Goal: Information Seeking & Learning: Find specific fact

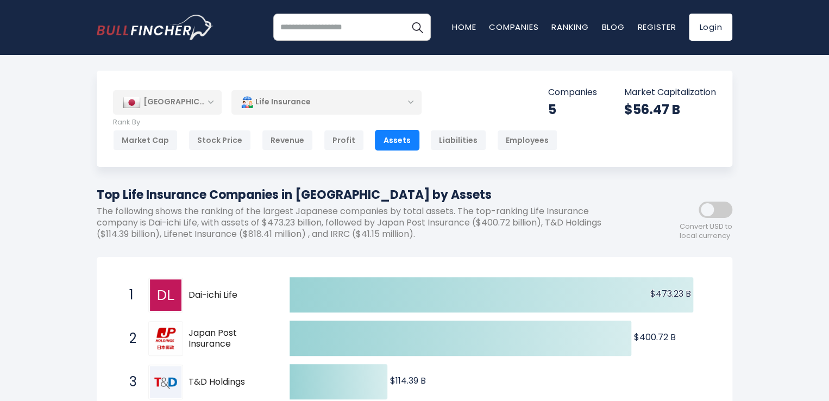
click at [260, 197] on h1 "Top Life Insurance Companies in [GEOGRAPHIC_DATA] by Assets" at bounding box center [366, 195] width 538 height 18
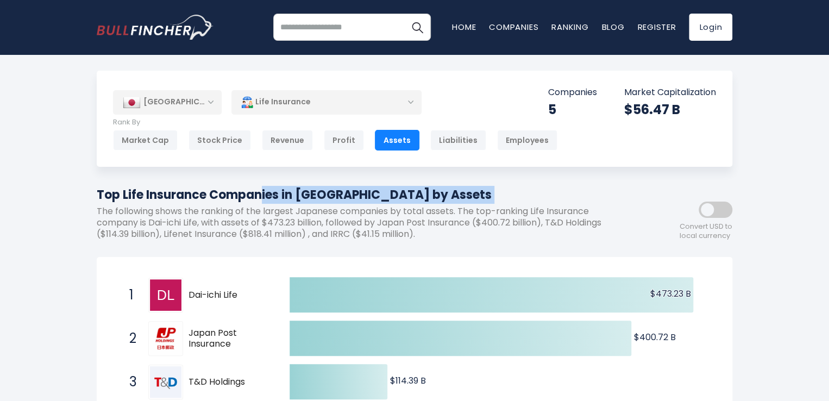
click at [260, 197] on h1 "Top Life Insurance Companies in [GEOGRAPHIC_DATA] by Assets" at bounding box center [366, 195] width 538 height 18
click at [233, 195] on h1 "Top Life Insurance Companies in [GEOGRAPHIC_DATA] by Assets" at bounding box center [366, 195] width 538 height 18
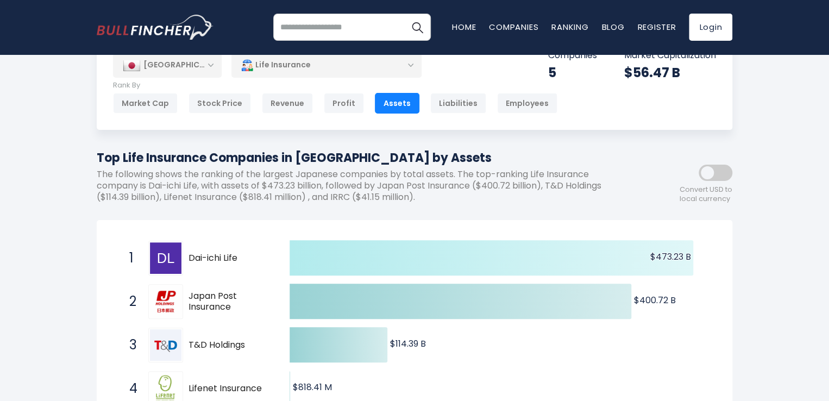
scroll to position [38, 0]
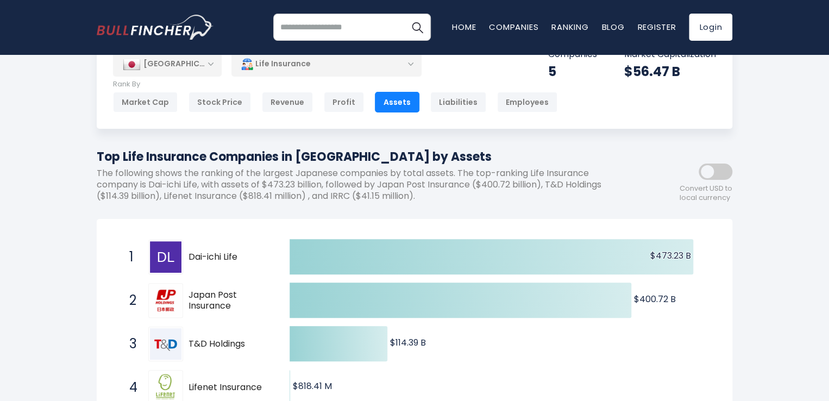
click at [245, 171] on p "The following shows the ranking of the largest Japanese companies by total asse…" at bounding box center [366, 185] width 538 height 34
click at [241, 183] on p "The following shows the ranking of the largest Japanese companies by total asse…" at bounding box center [366, 185] width 538 height 34
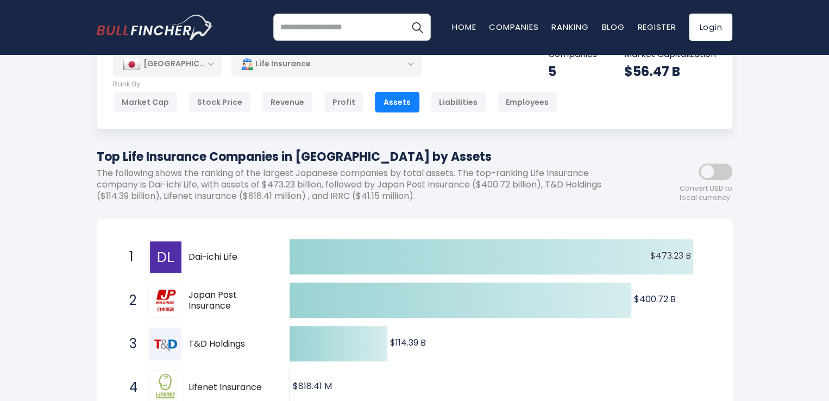
click at [303, 190] on p "The following shows the ranking of the largest Japanese companies by total asse…" at bounding box center [366, 185] width 538 height 34
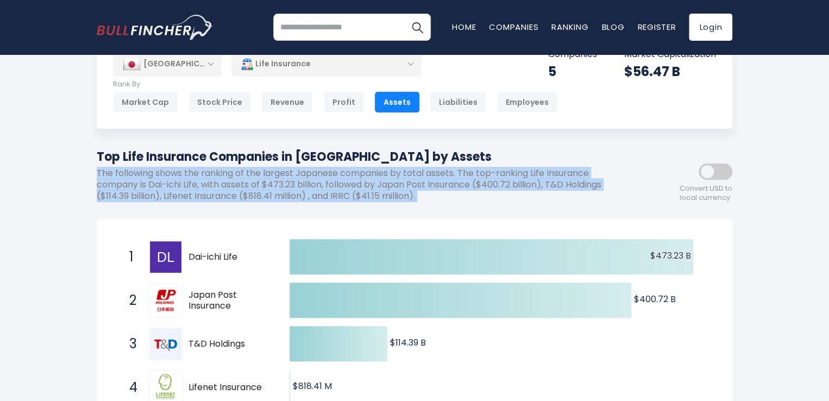
click at [303, 190] on p "The following shows the ranking of the largest Japanese companies by total asse…" at bounding box center [366, 185] width 538 height 34
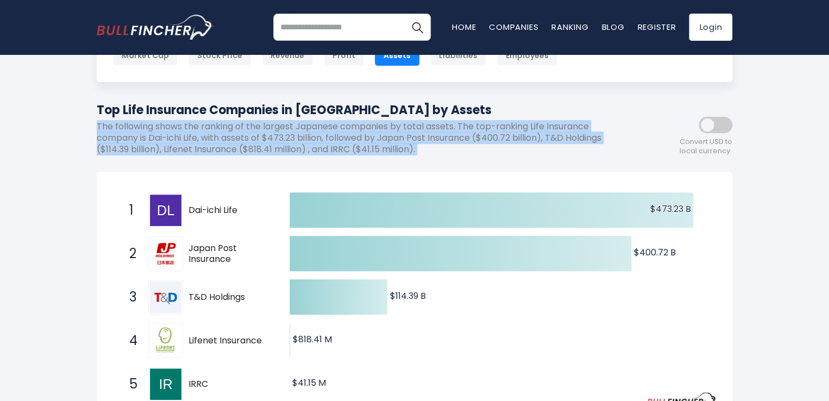
scroll to position [0, 0]
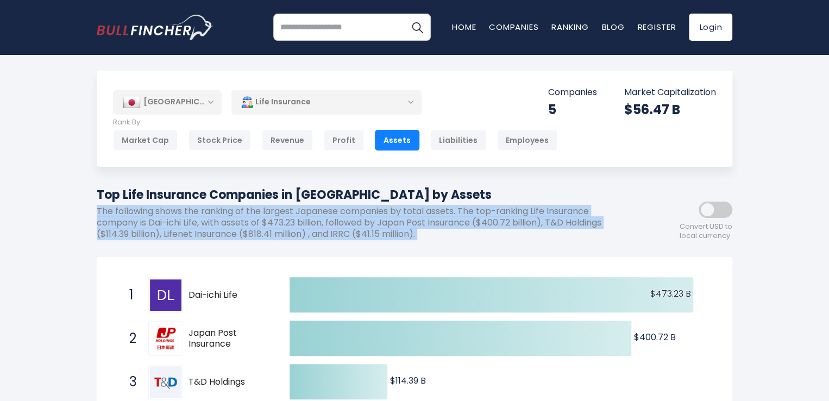
click at [256, 218] on p "The following shows the ranking of the largest Japanese companies by total asse…" at bounding box center [366, 223] width 538 height 34
